Goal: Contribute content: Add original content to the website for others to see

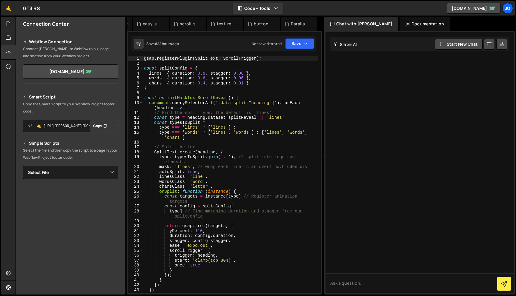
scroll to position [0, 212]
click at [303, 23] on div "New File" at bounding box center [301, 24] width 25 height 6
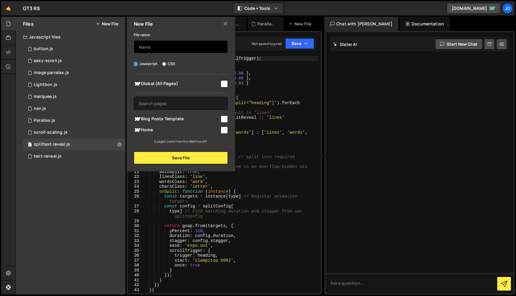
click at [164, 44] on input "text" at bounding box center [181, 46] width 94 height 13
type input "intro loader"
click at [226, 83] on input "checkbox" at bounding box center [224, 83] width 7 height 7
checkbox input "true"
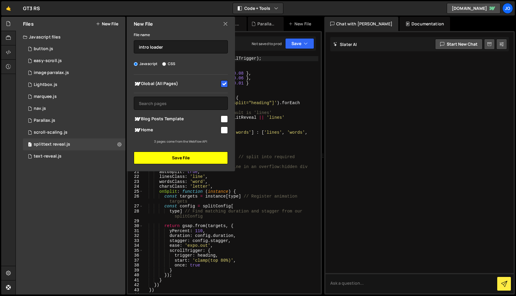
click at [188, 157] on button "Save File" at bounding box center [181, 158] width 94 height 13
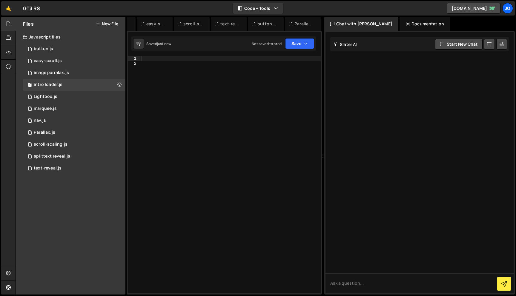
click at [221, 67] on div at bounding box center [230, 179] width 180 height 247
click at [218, 59] on div at bounding box center [230, 179] width 180 height 247
paste textarea "})"
type textarea "})"
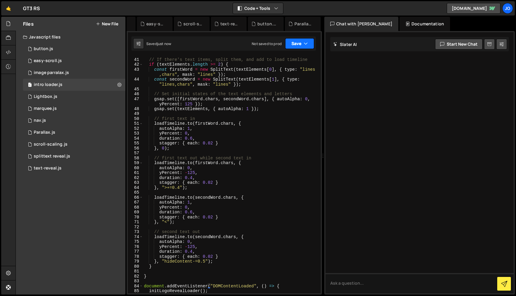
click at [308, 44] on icon "button" at bounding box center [306, 44] width 4 height 6
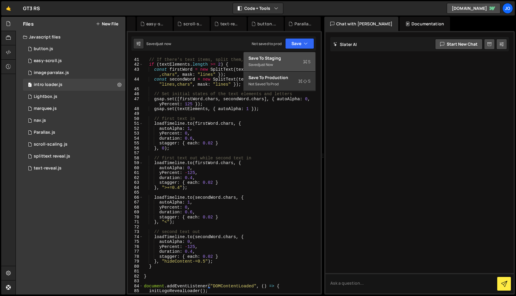
click at [275, 63] on div "Saved just now" at bounding box center [280, 64] width 62 height 7
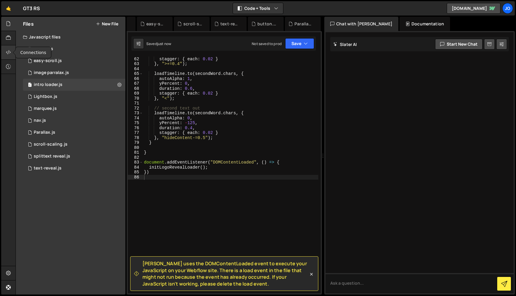
click at [6, 51] on icon at bounding box center [8, 52] width 5 height 7
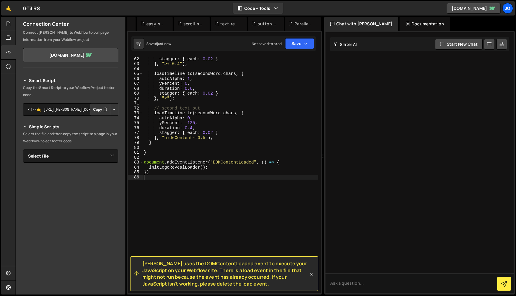
scroll to position [21, 0]
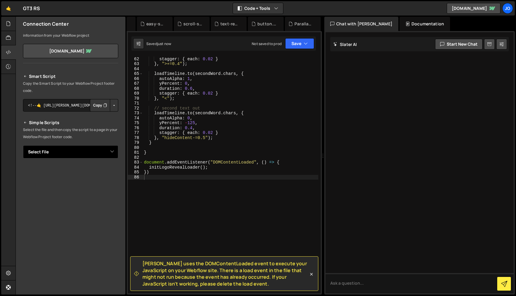
click at [63, 146] on select "Select File button.js easy-scroll.js image parralax.js Lightbox.js marquee.js n…" at bounding box center [70, 152] width 95 height 13
select select "46312"
click at [111, 172] on button "Button group with nested dropdown" at bounding box center [114, 172] width 8 height 13
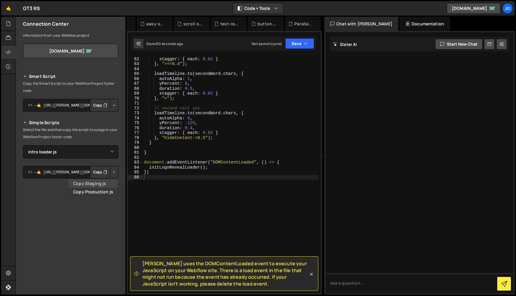
click at [97, 185] on link "Copy Staging js" at bounding box center [93, 184] width 50 height 8
